Goal: Find specific page/section: Find specific page/section

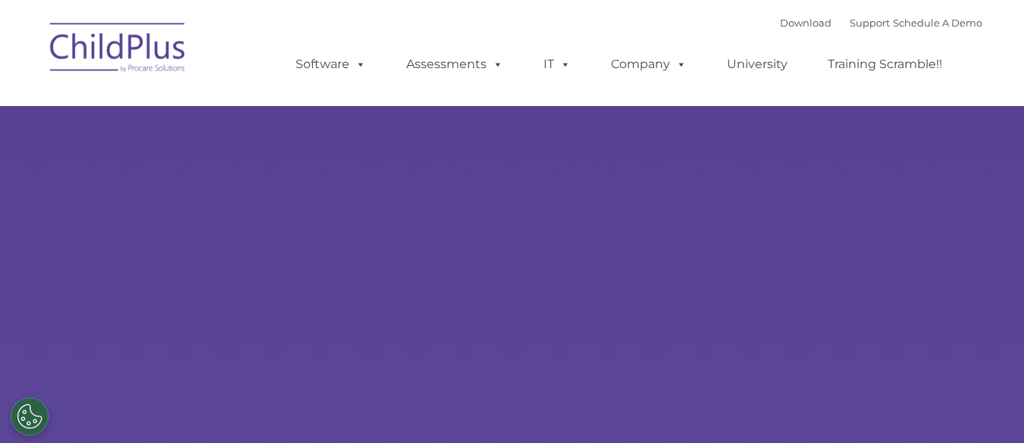
select select "MEDIUM"
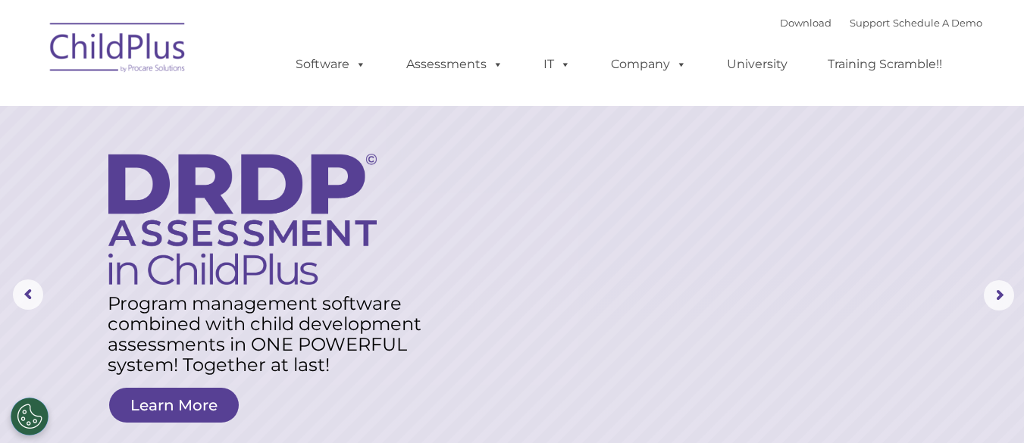
click at [98, 51] on img at bounding box center [118, 50] width 152 height 76
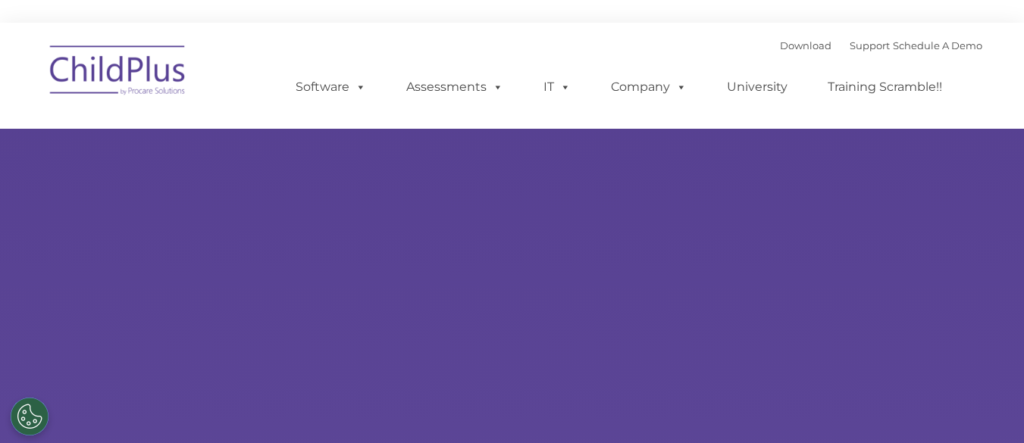
type input ""
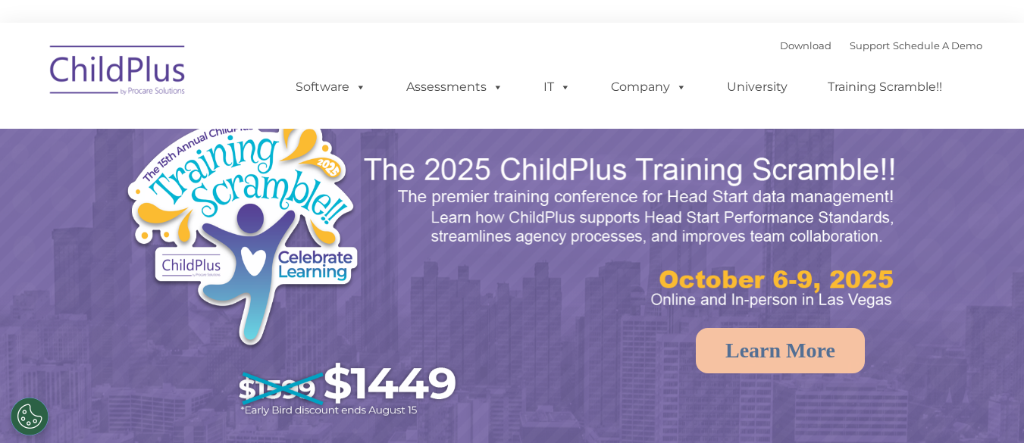
select select "MEDIUM"
